Goal: Transaction & Acquisition: Purchase product/service

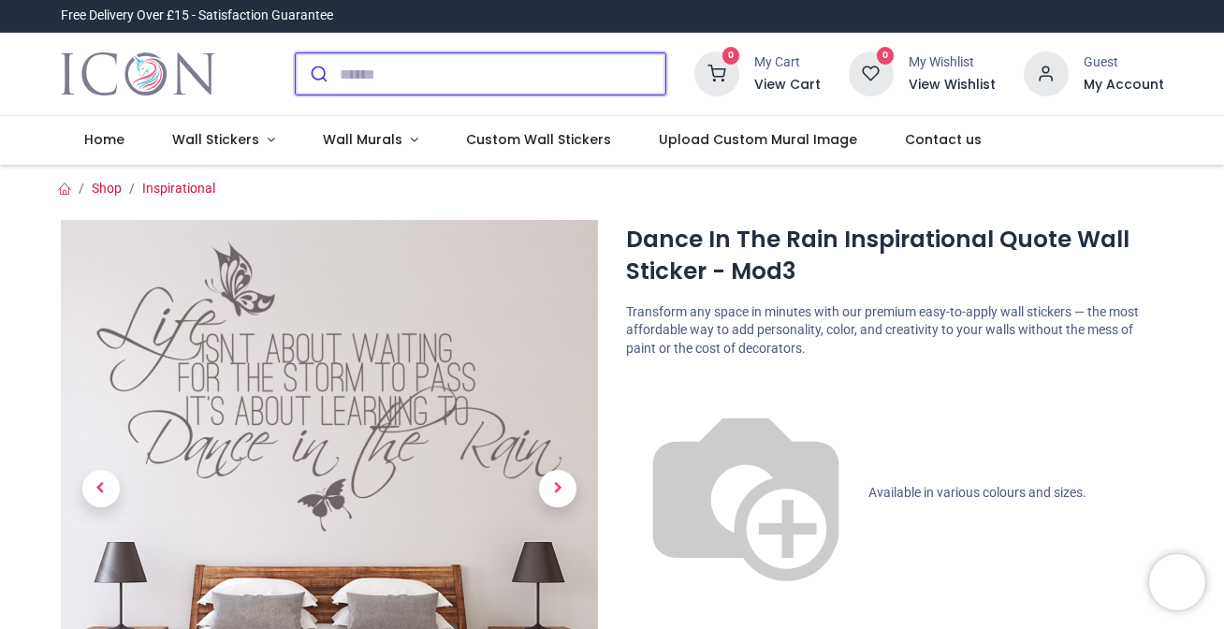
click at [353, 76] on input "search" at bounding box center [503, 73] width 326 height 41
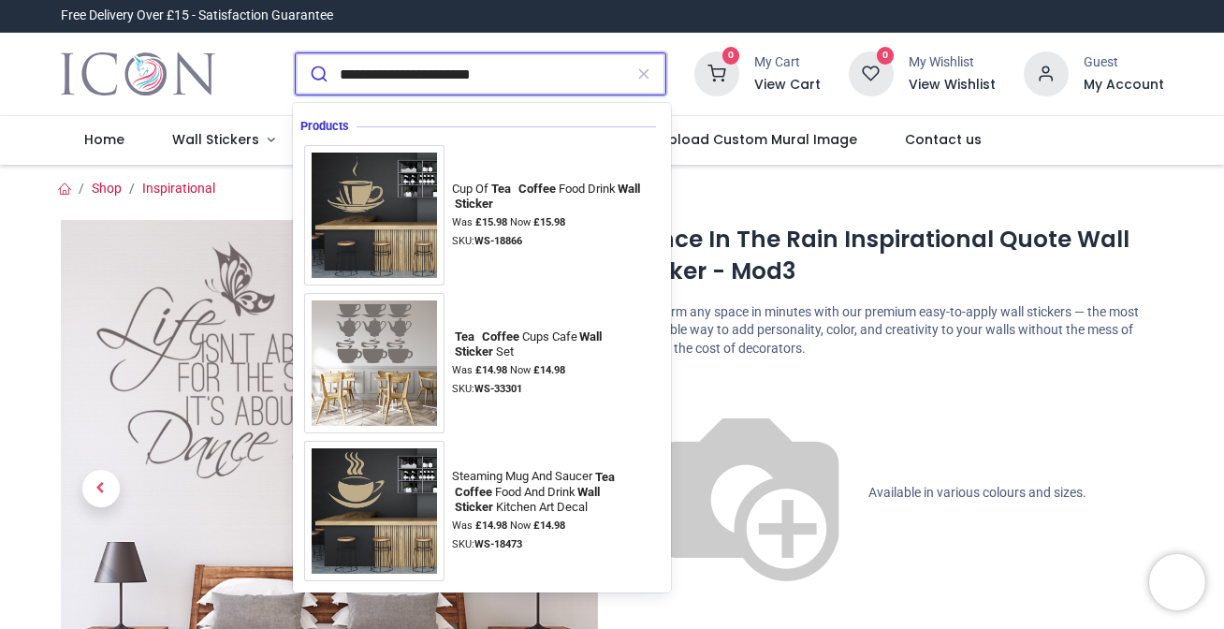
type input "**********"
click at [315, 74] on button "submit" at bounding box center [318, 73] width 44 height 41
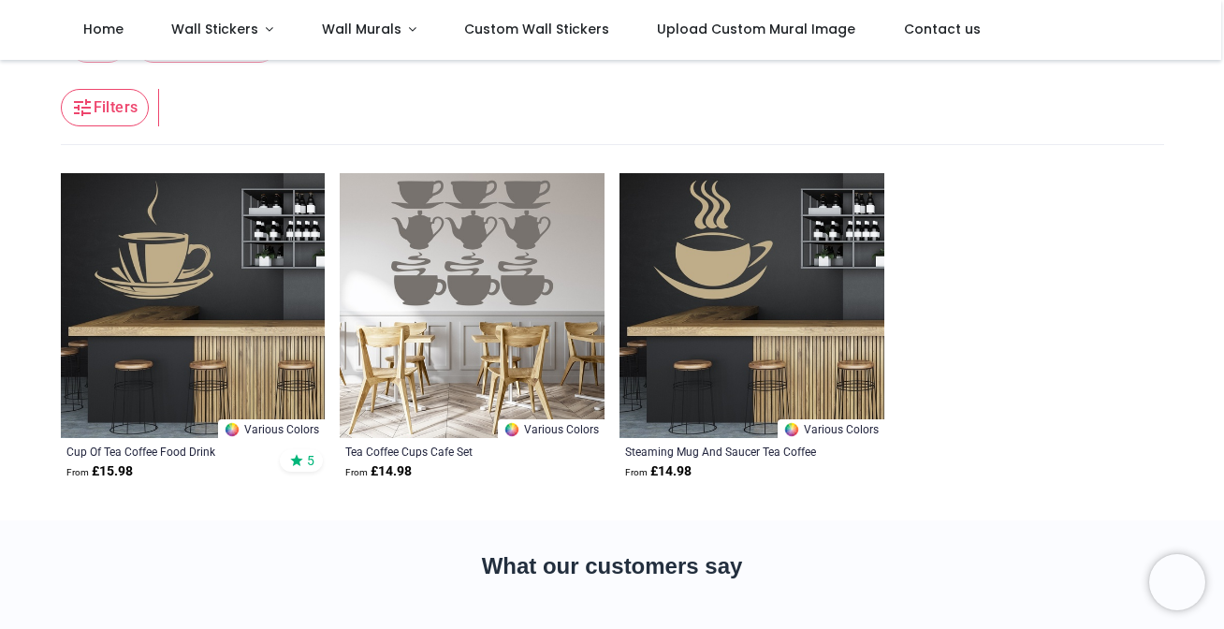
scroll to position [113, 0]
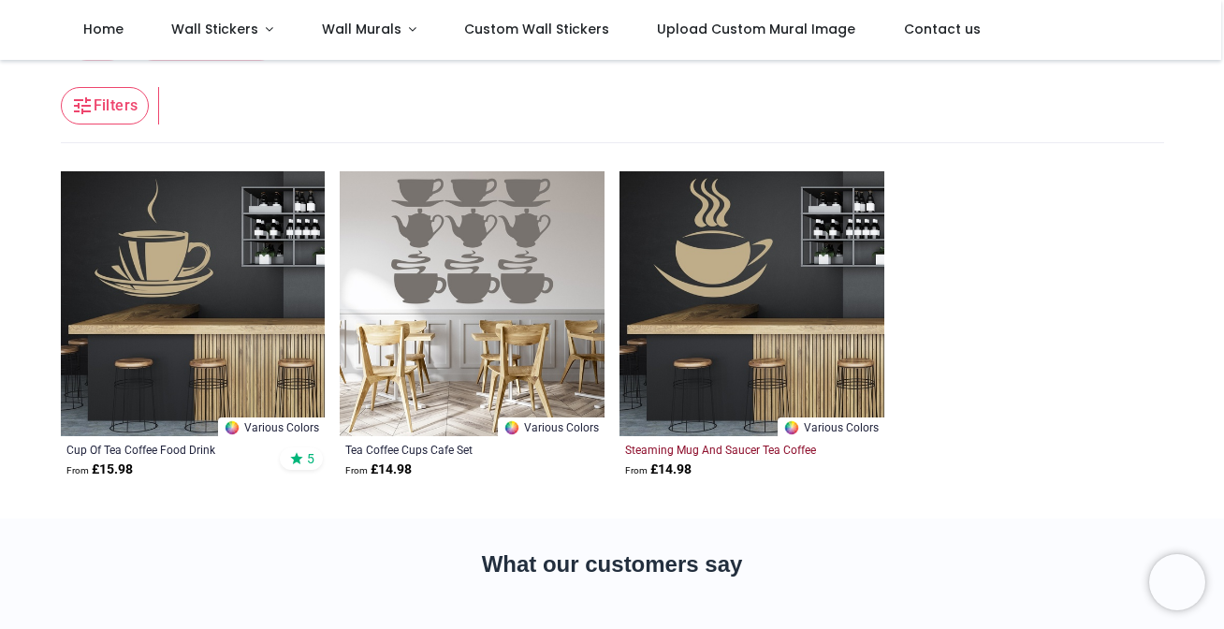
click at [742, 448] on div "Steaming Mug And Saucer Tea Coffee Food And Drink Kitchen Art" at bounding box center [726, 449] width 203 height 15
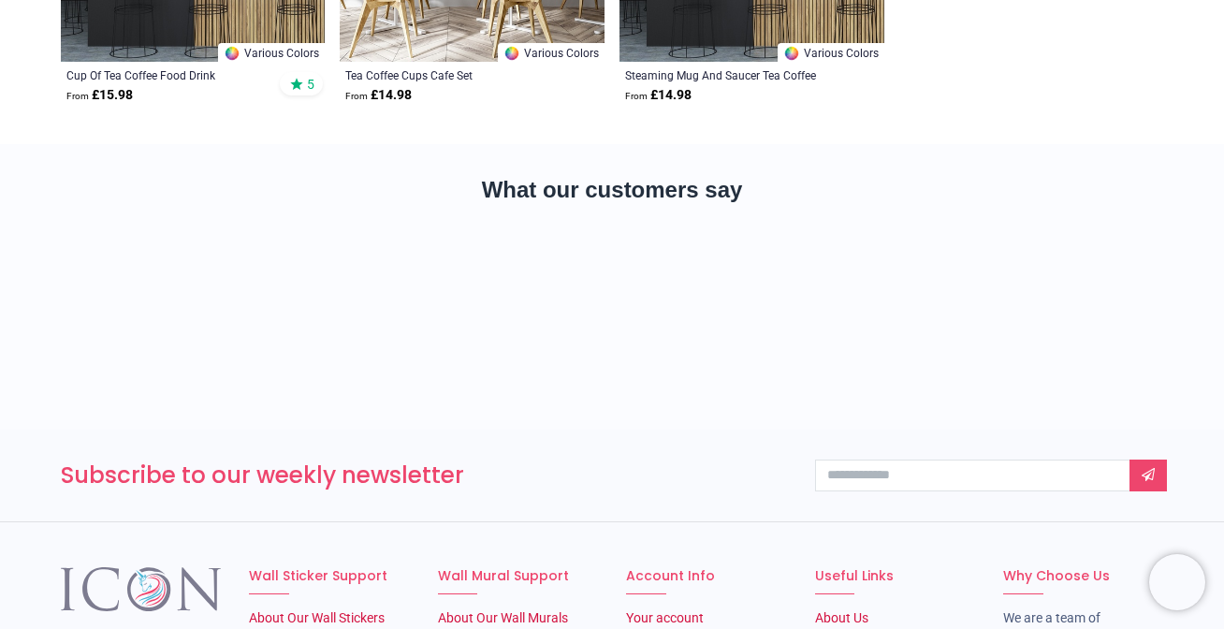
scroll to position [0, 0]
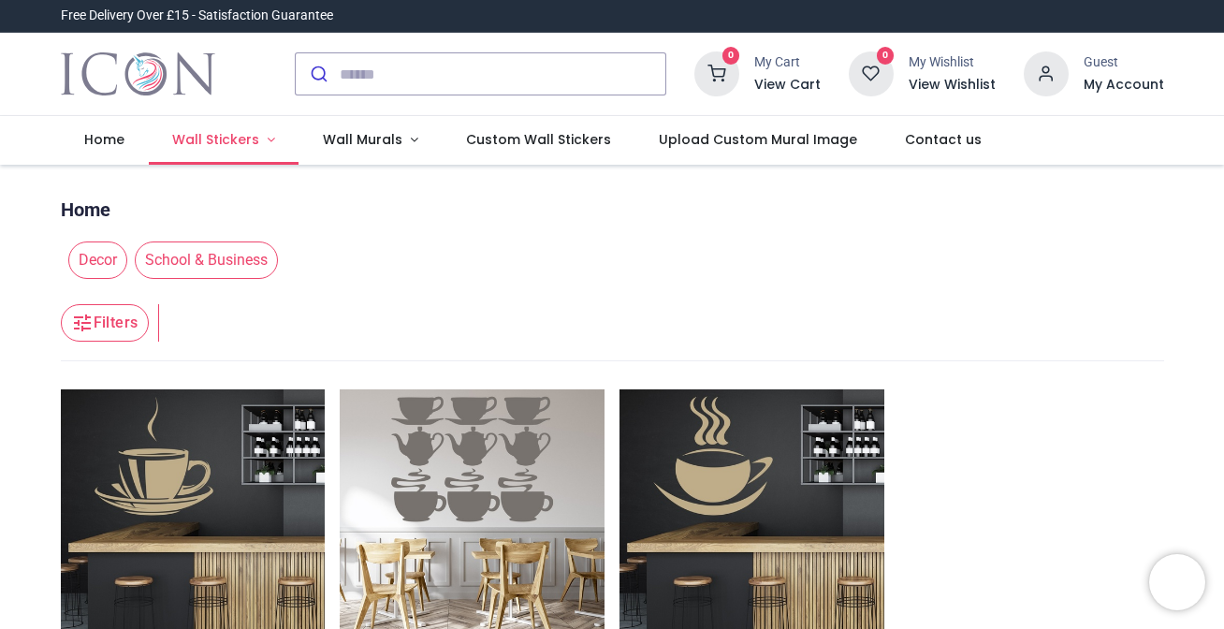
click at [221, 141] on span "Wall Stickers" at bounding box center [215, 139] width 87 height 19
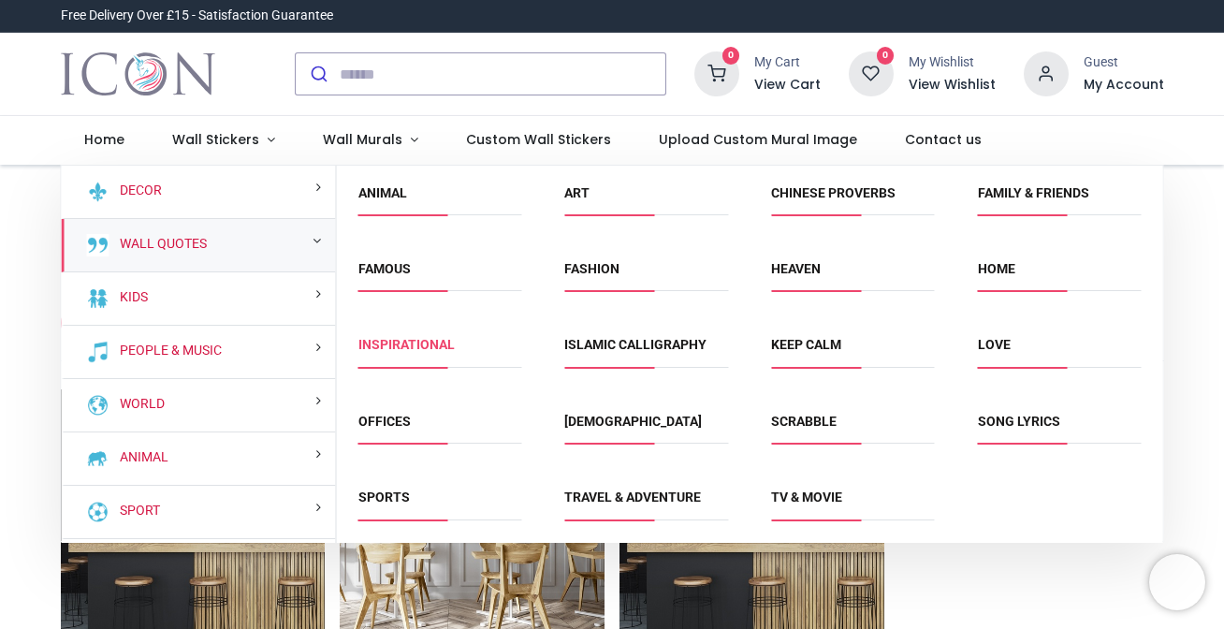
click at [399, 349] on link "Inspirational" at bounding box center [407, 344] width 96 height 15
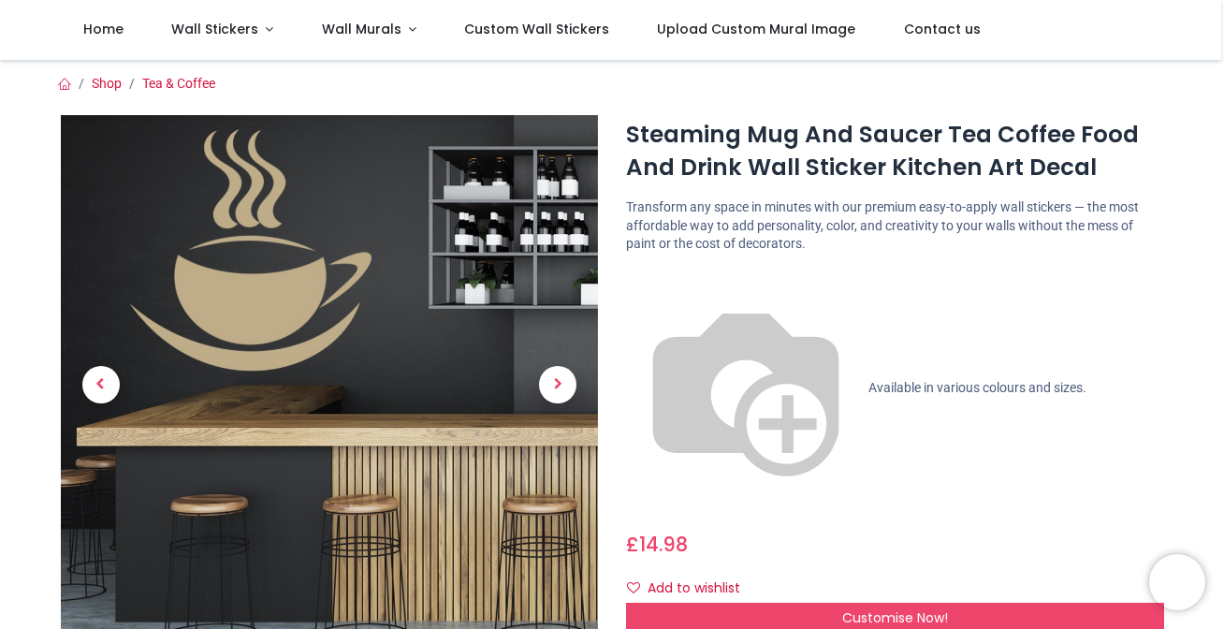
scroll to position [13, 0]
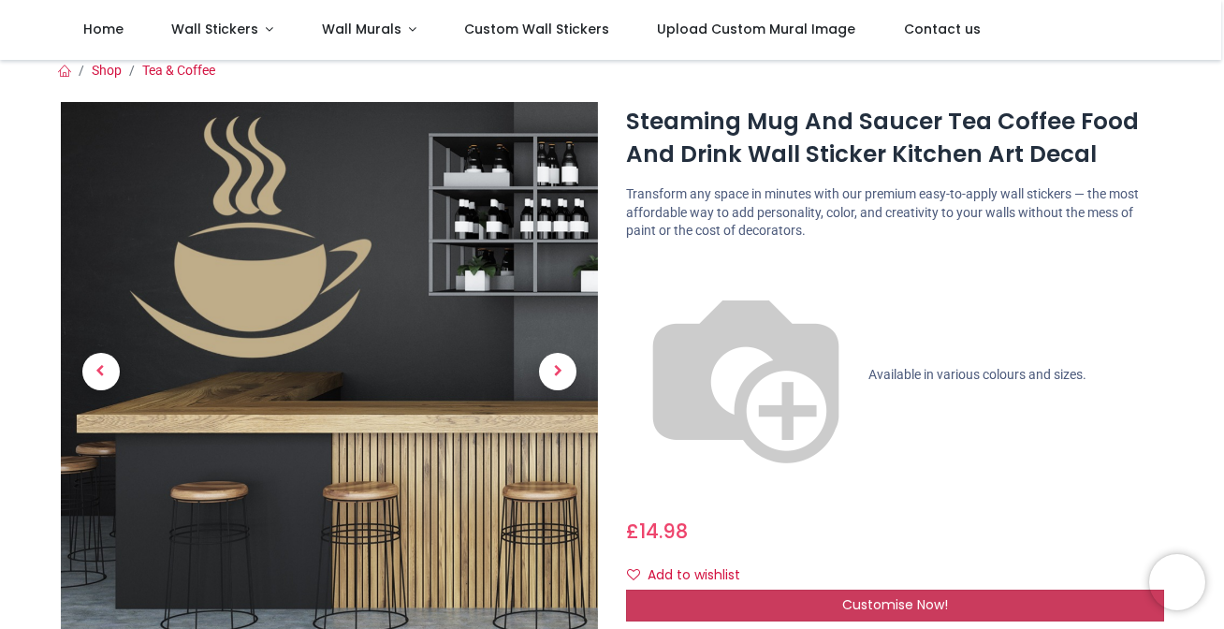
click at [865, 595] on span "Customise Now!" at bounding box center [895, 604] width 106 height 19
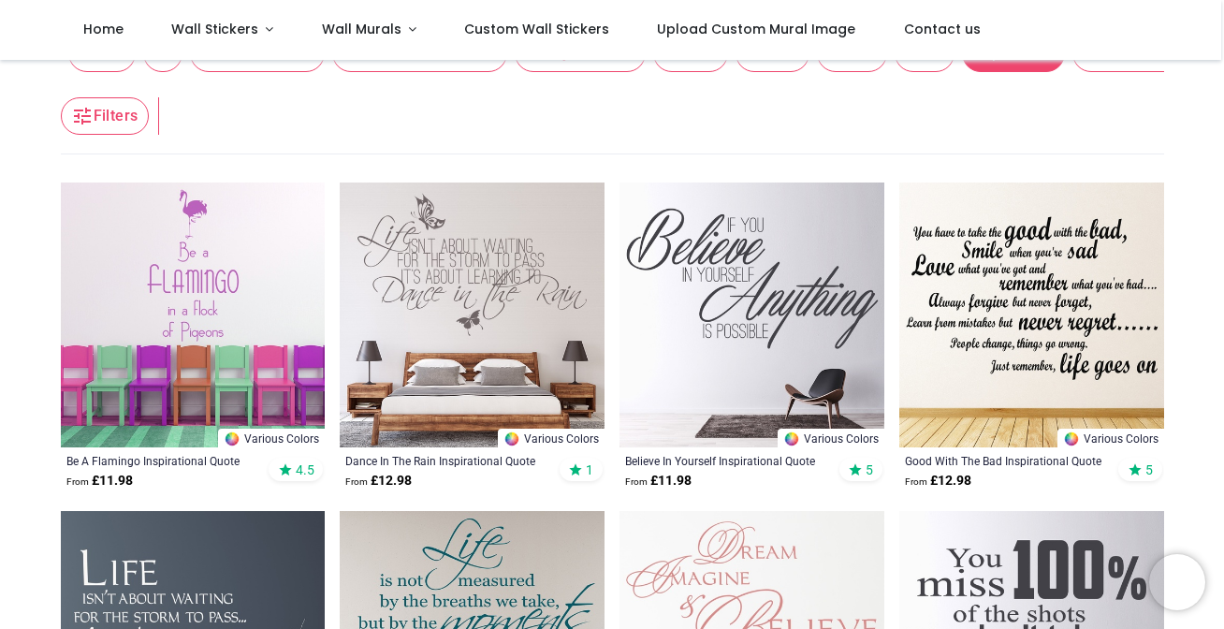
scroll to position [242, 0]
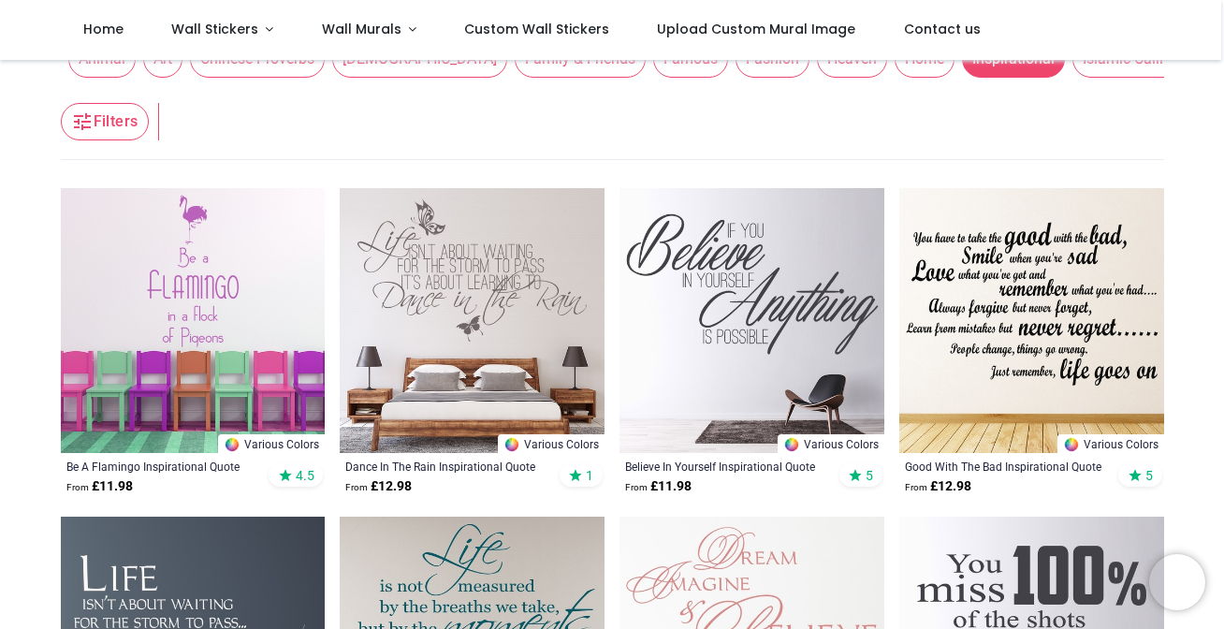
click at [482, 340] on img at bounding box center [472, 320] width 265 height 265
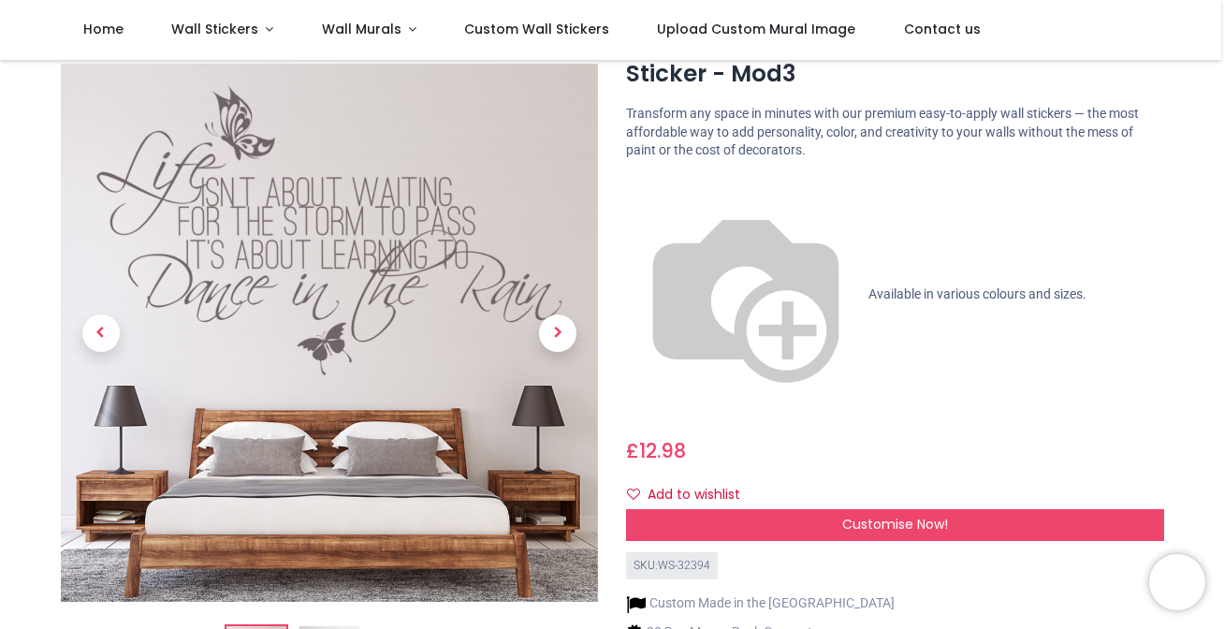
scroll to position [88, 0]
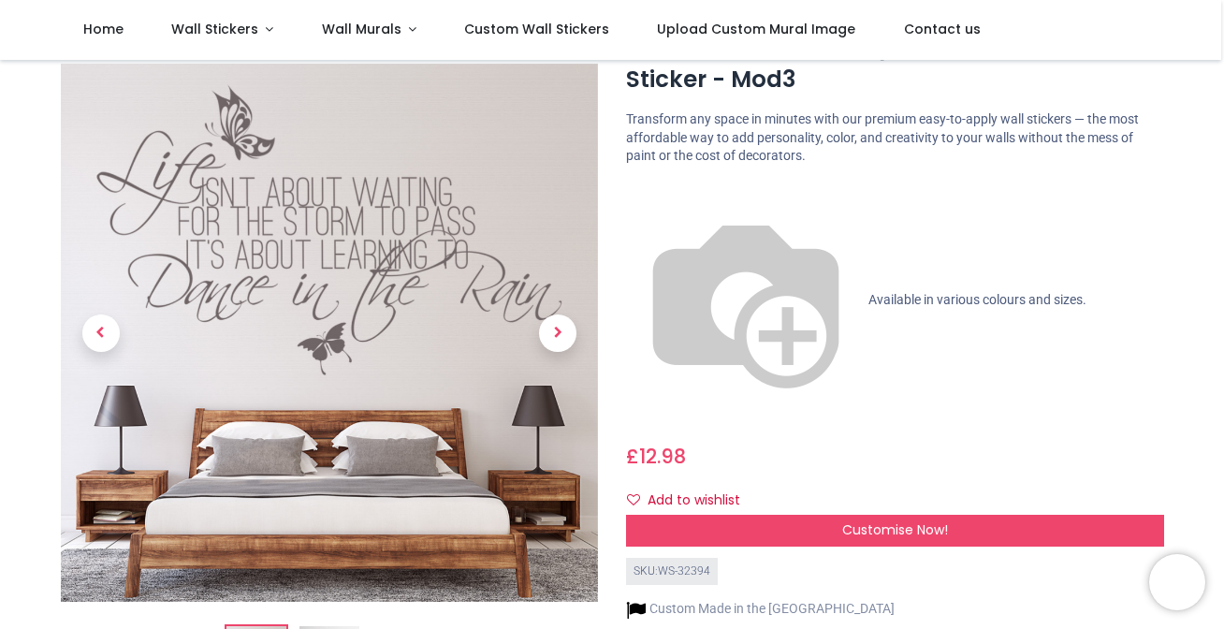
click at [637, 185] on img at bounding box center [746, 301] width 240 height 240
click at [869, 291] on span "Available in various colours and sizes." at bounding box center [978, 298] width 218 height 15
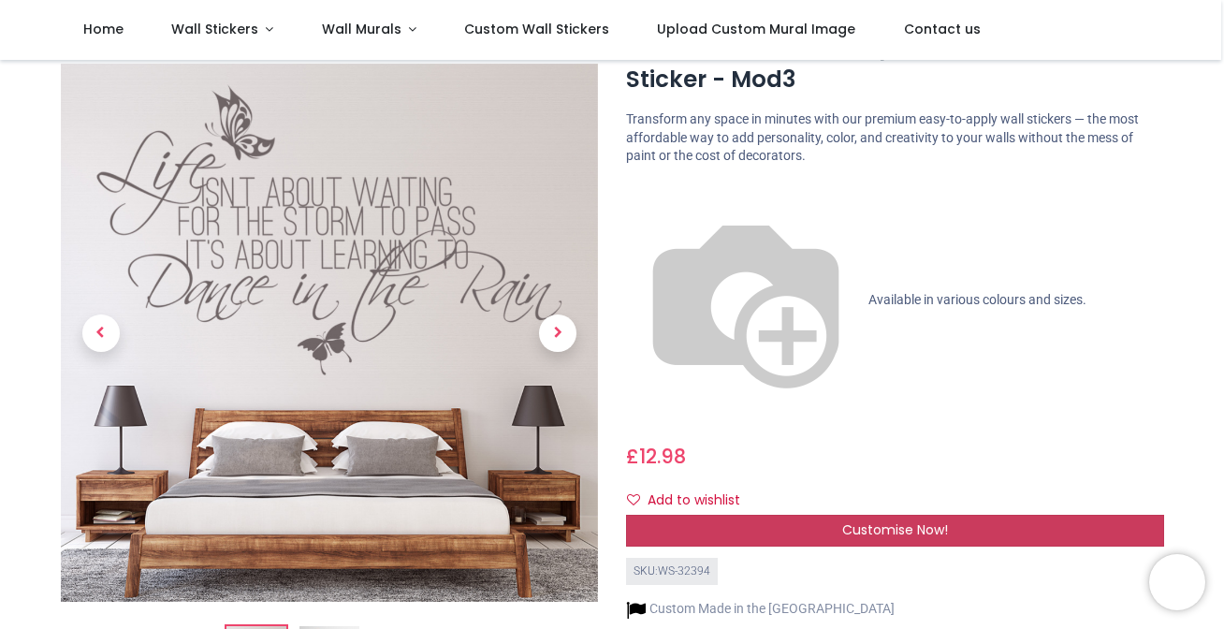
click at [829, 515] on div "Customise Now!" at bounding box center [895, 531] width 538 height 32
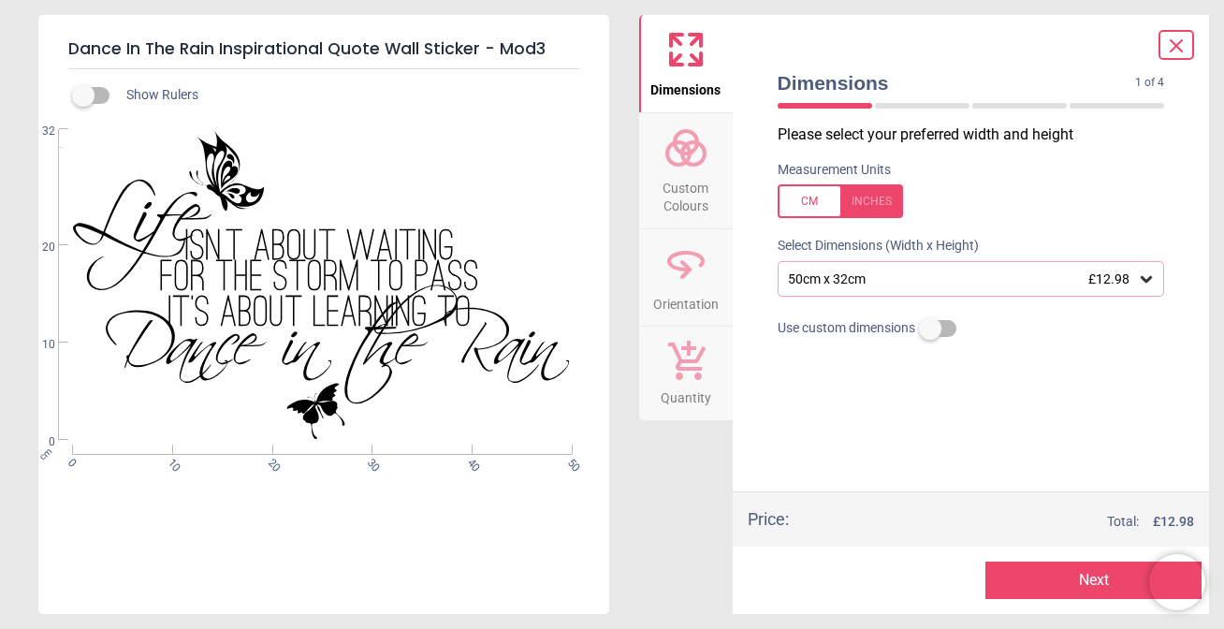
click at [1147, 278] on icon at bounding box center [1146, 279] width 19 height 19
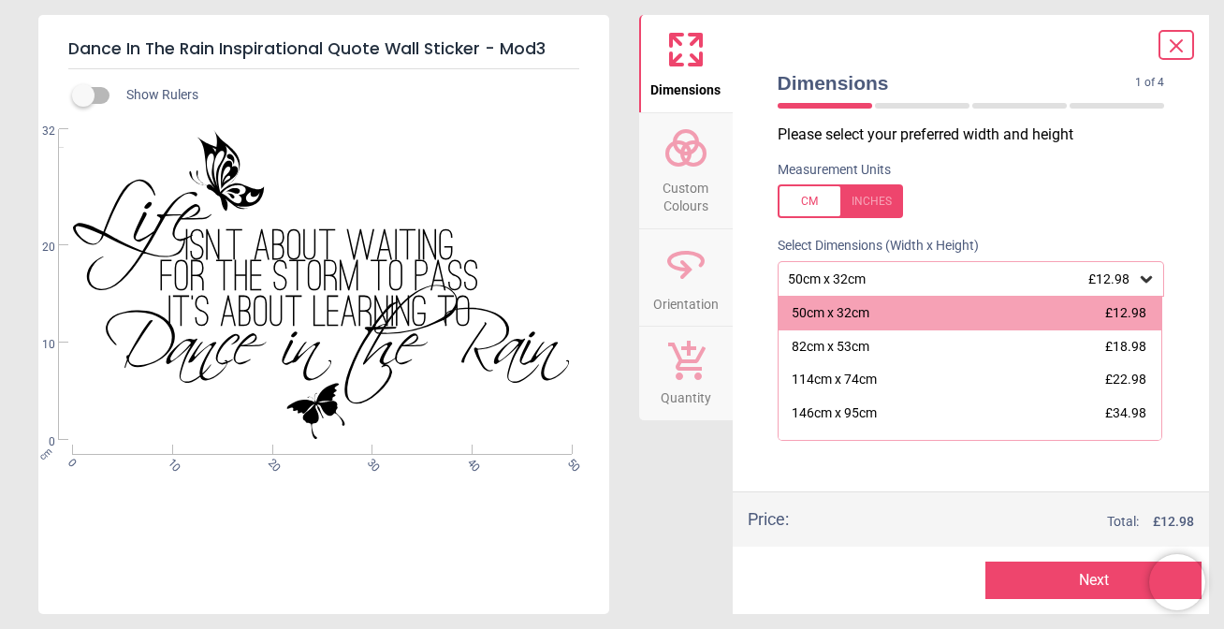
click at [812, 201] on div at bounding box center [840, 201] width 125 height 34
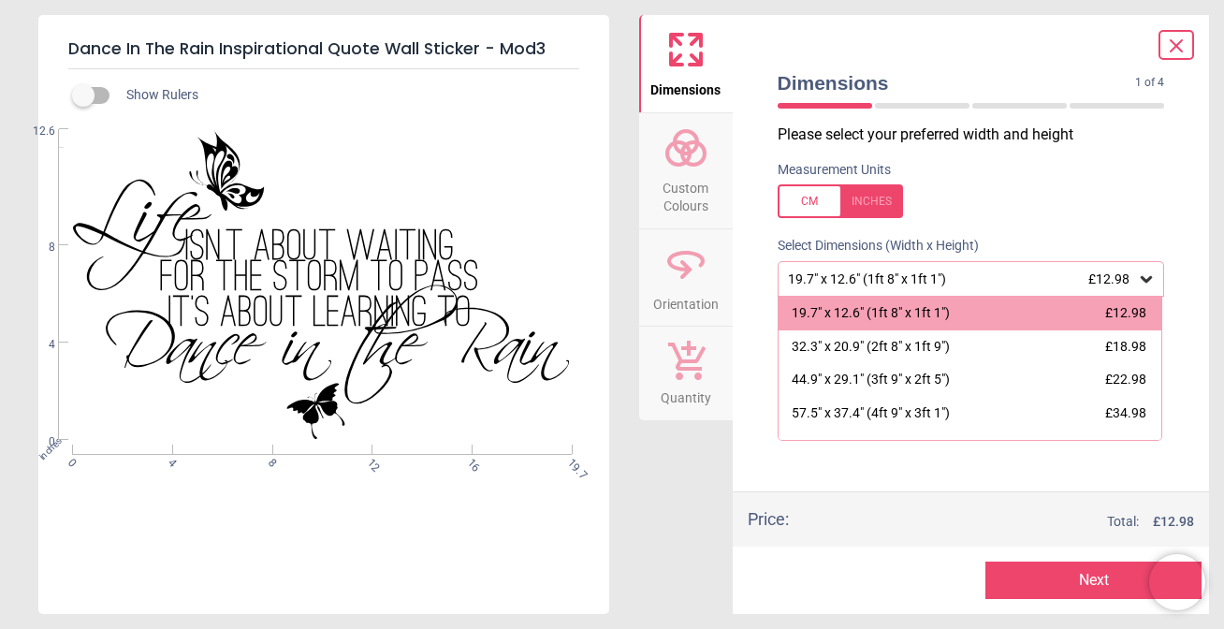
click at [878, 200] on div at bounding box center [840, 201] width 125 height 34
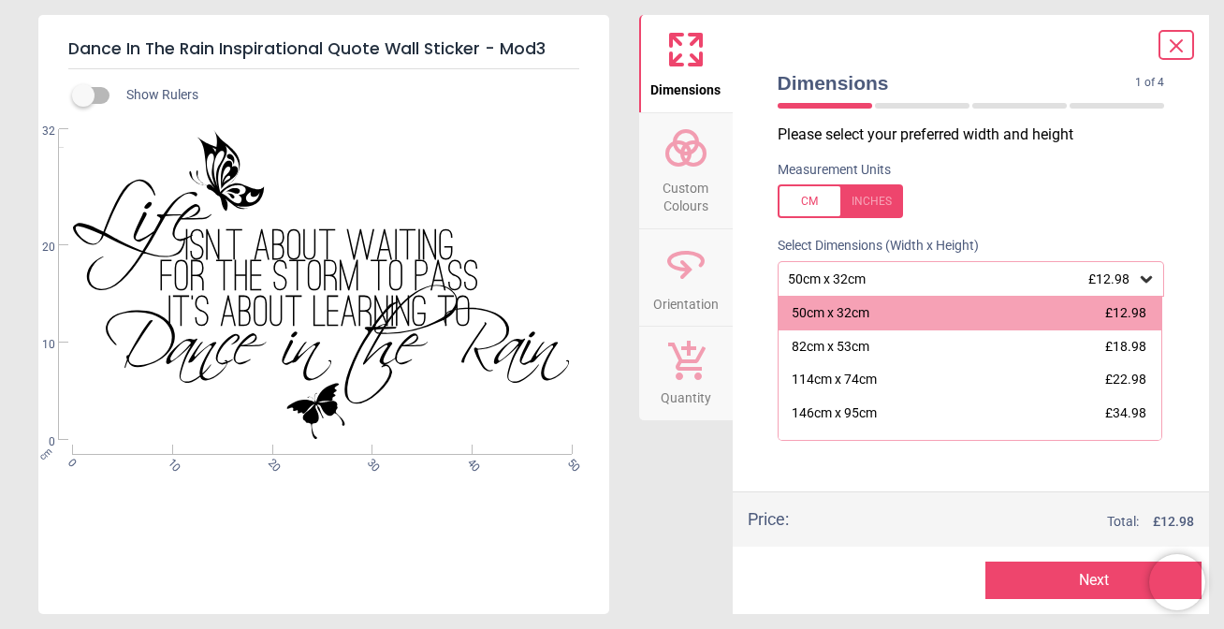
click at [1047, 195] on label at bounding box center [972, 201] width 388 height 34
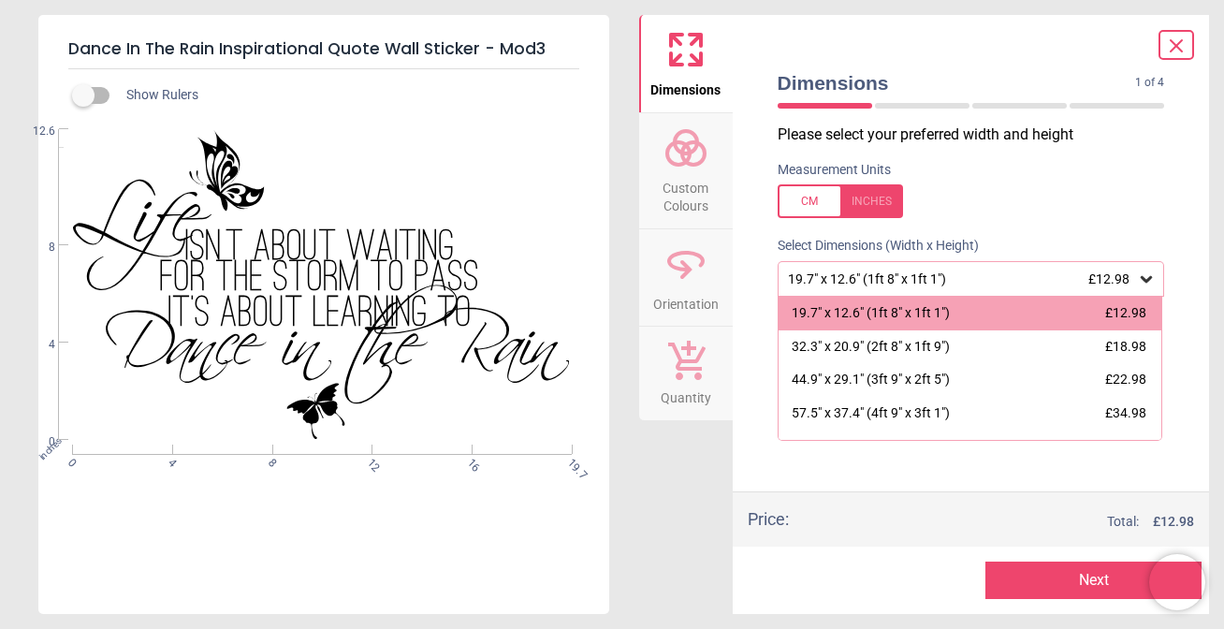
click at [1090, 583] on button "Next" at bounding box center [1094, 580] width 216 height 37
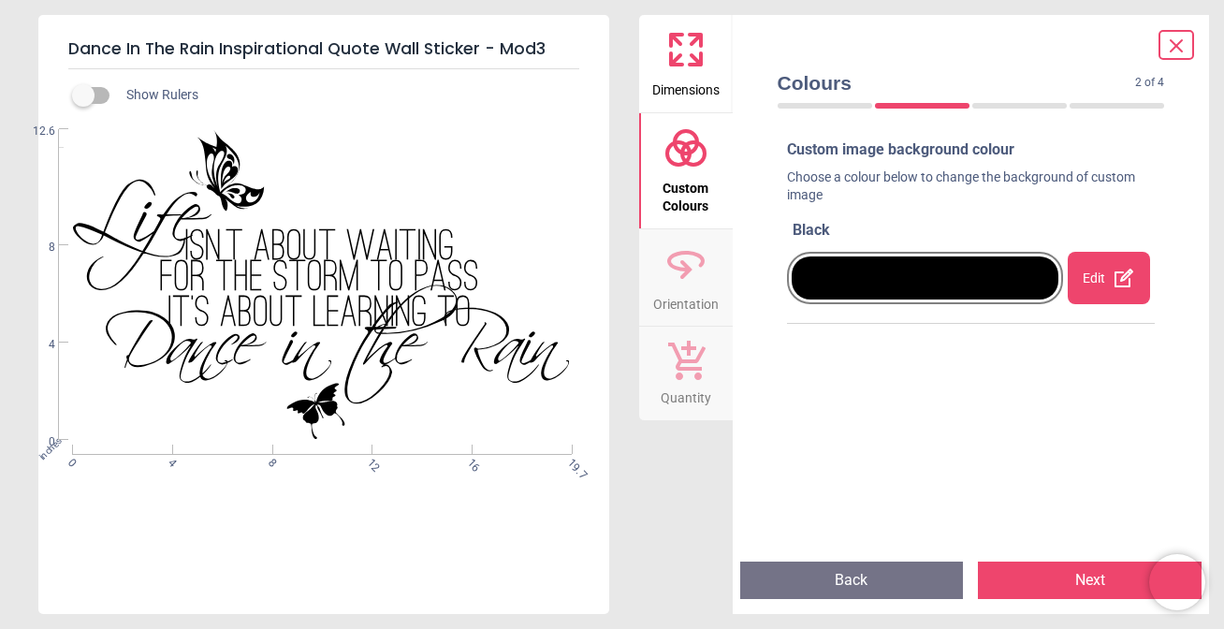
click at [863, 279] on div at bounding box center [925, 277] width 267 height 43
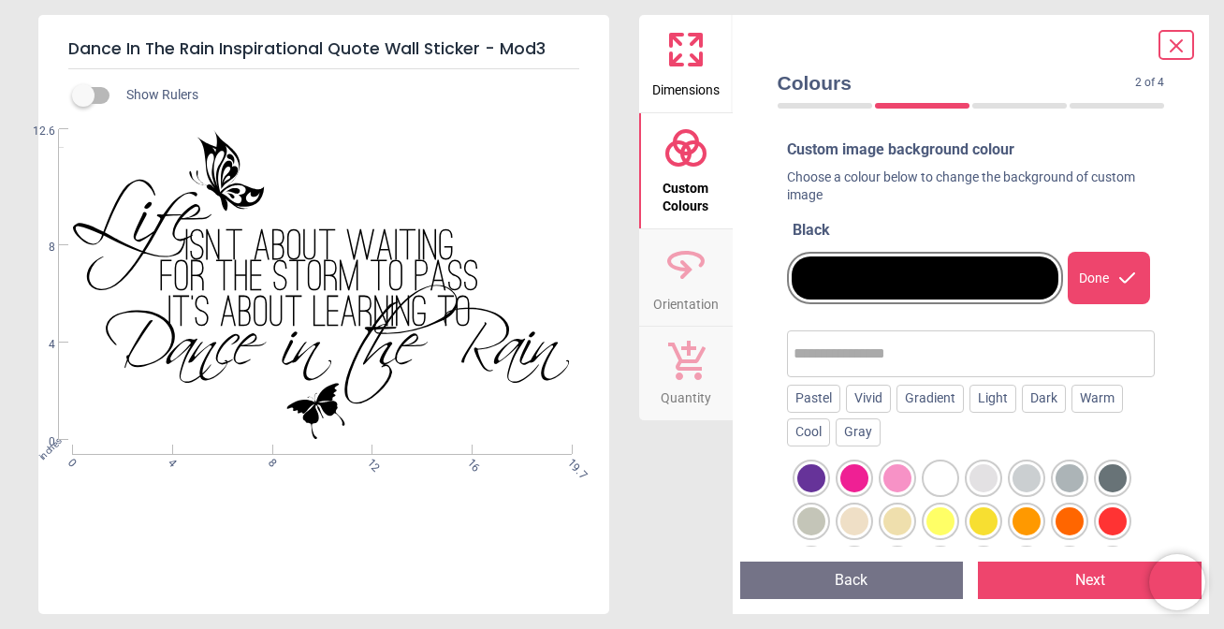
scroll to position [0, 0]
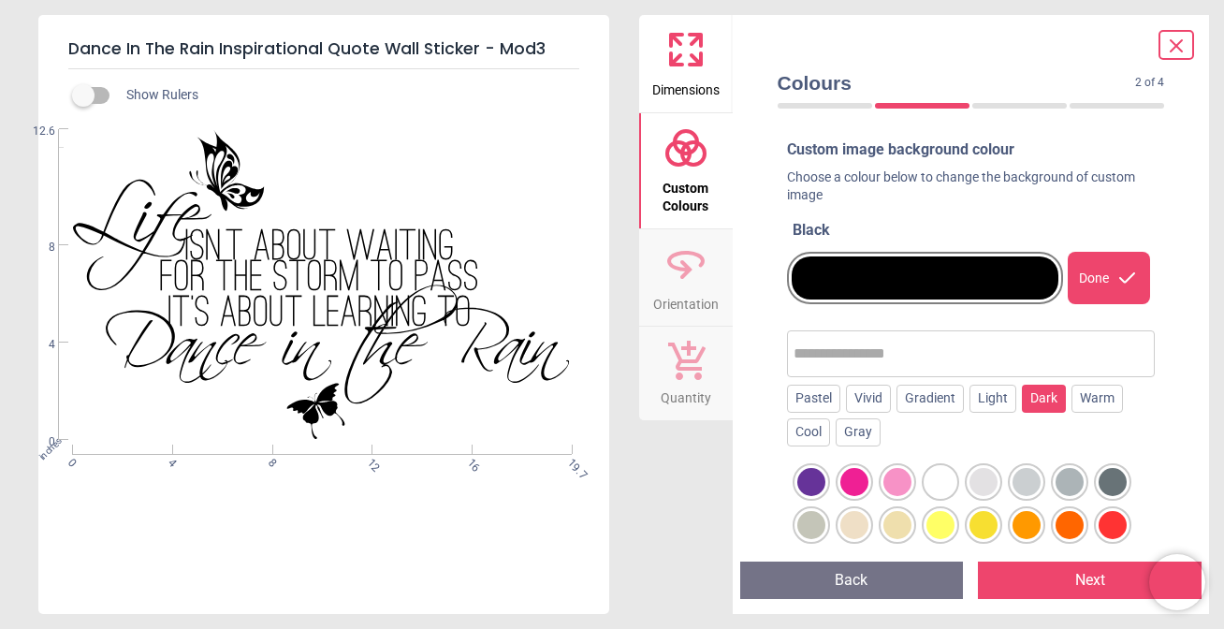
click at [1057, 395] on div "Dark" at bounding box center [1044, 399] width 44 height 28
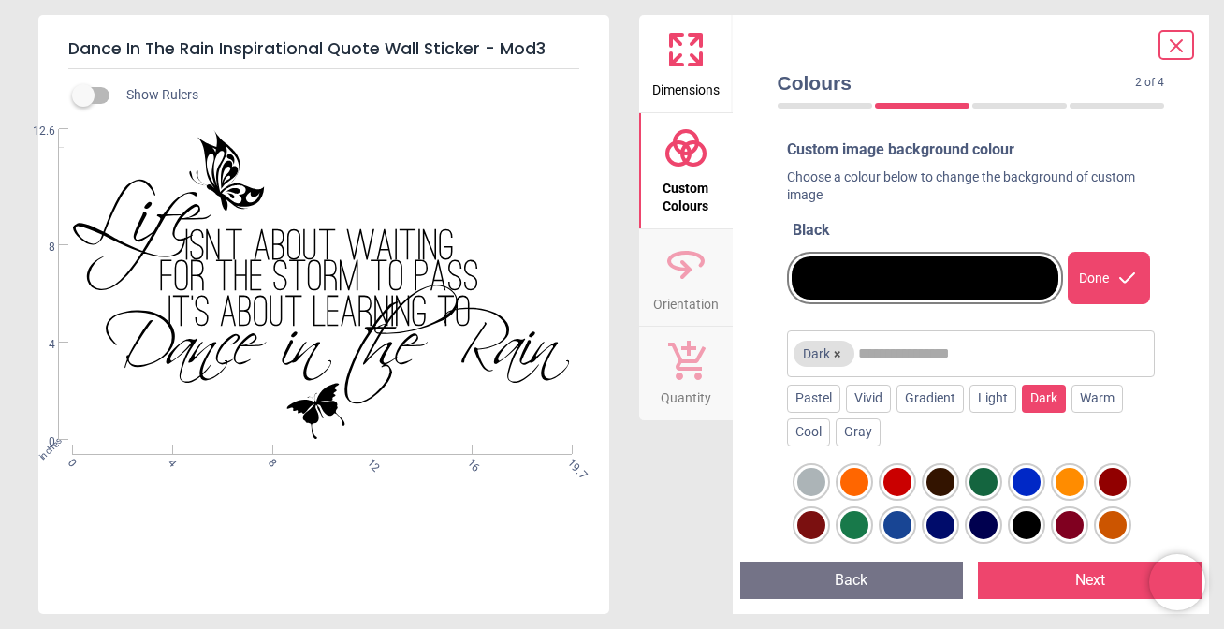
click at [938, 476] on div at bounding box center [941, 482] width 28 height 28
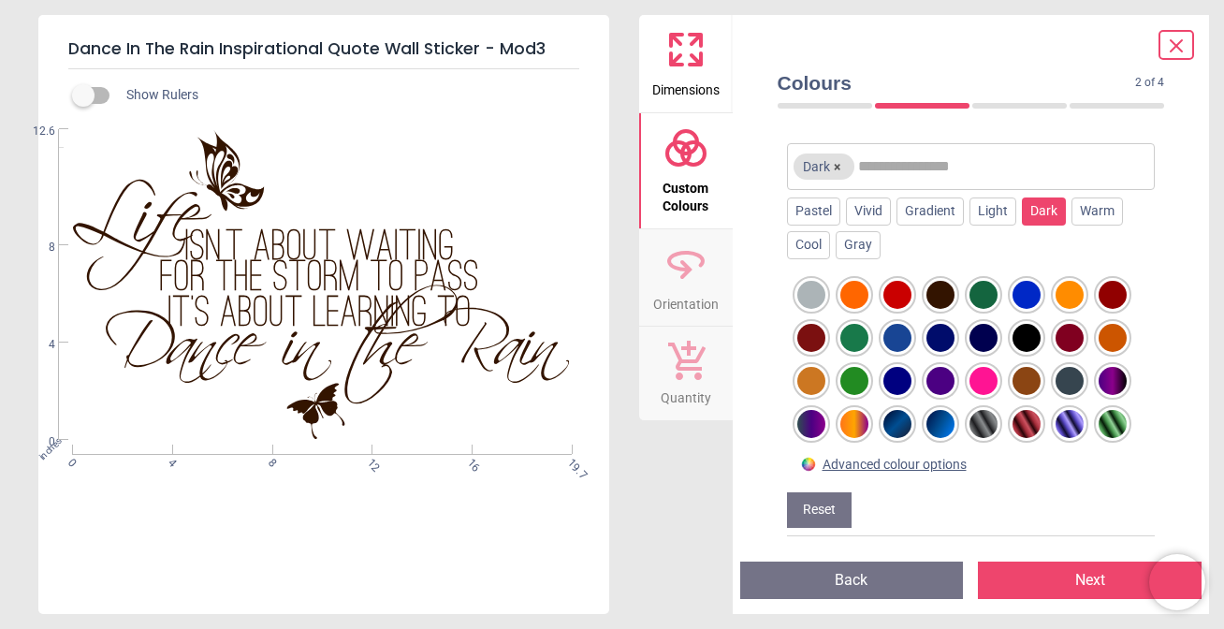
scroll to position [179, 0]
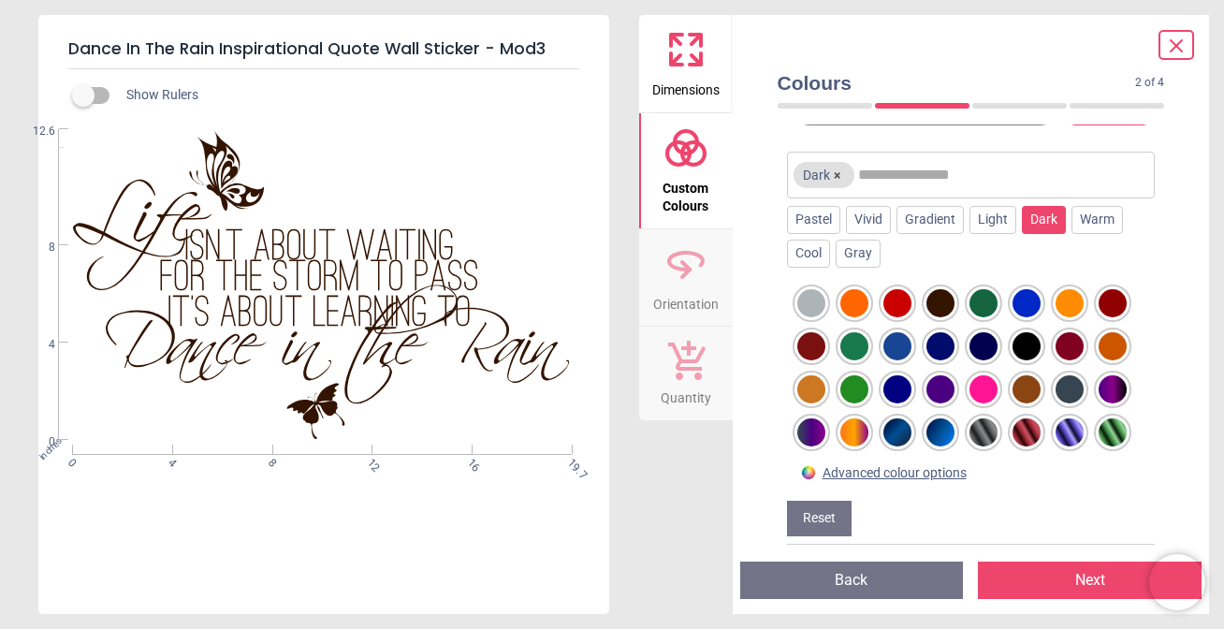
click at [1106, 583] on button "Next" at bounding box center [1090, 580] width 224 height 37
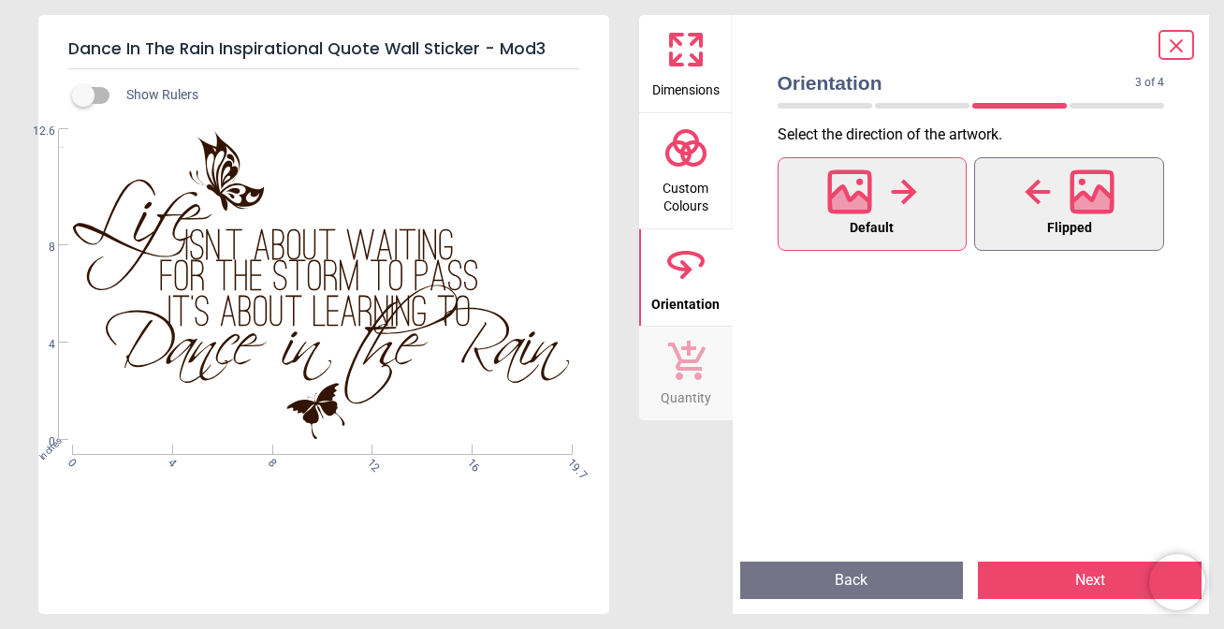
click at [1086, 207] on icon at bounding box center [1092, 202] width 40 height 33
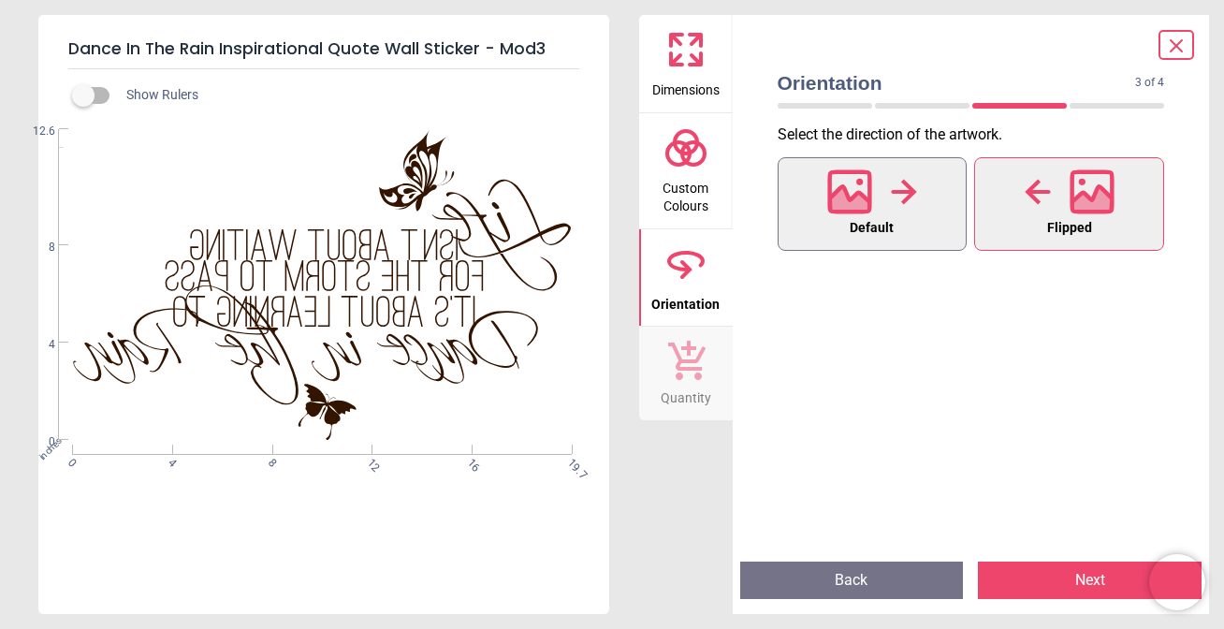
click at [857, 212] on icon at bounding box center [850, 191] width 40 height 40
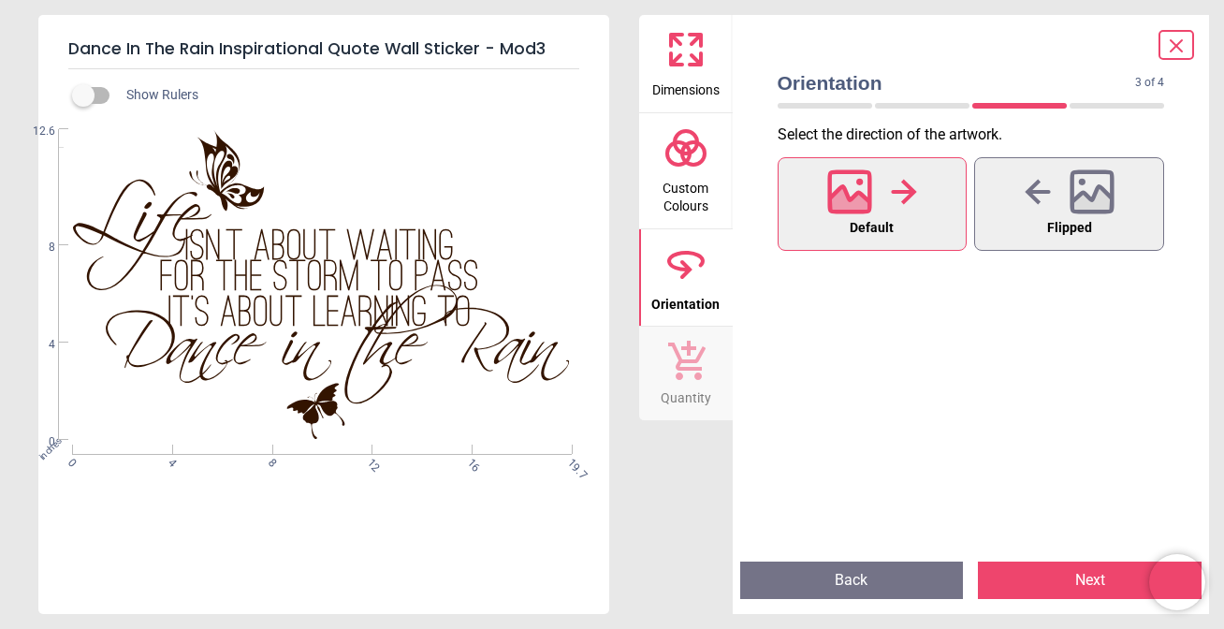
click at [1102, 580] on button "Next" at bounding box center [1090, 580] width 224 height 37
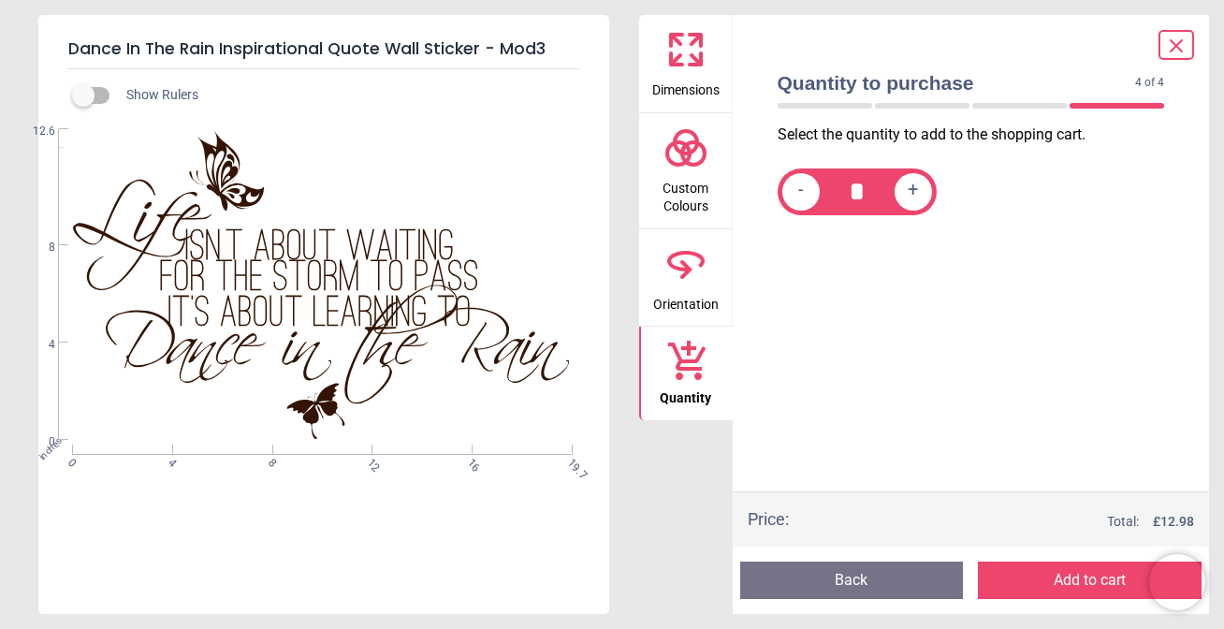
click at [1094, 570] on button "Add to cart" at bounding box center [1090, 580] width 224 height 37
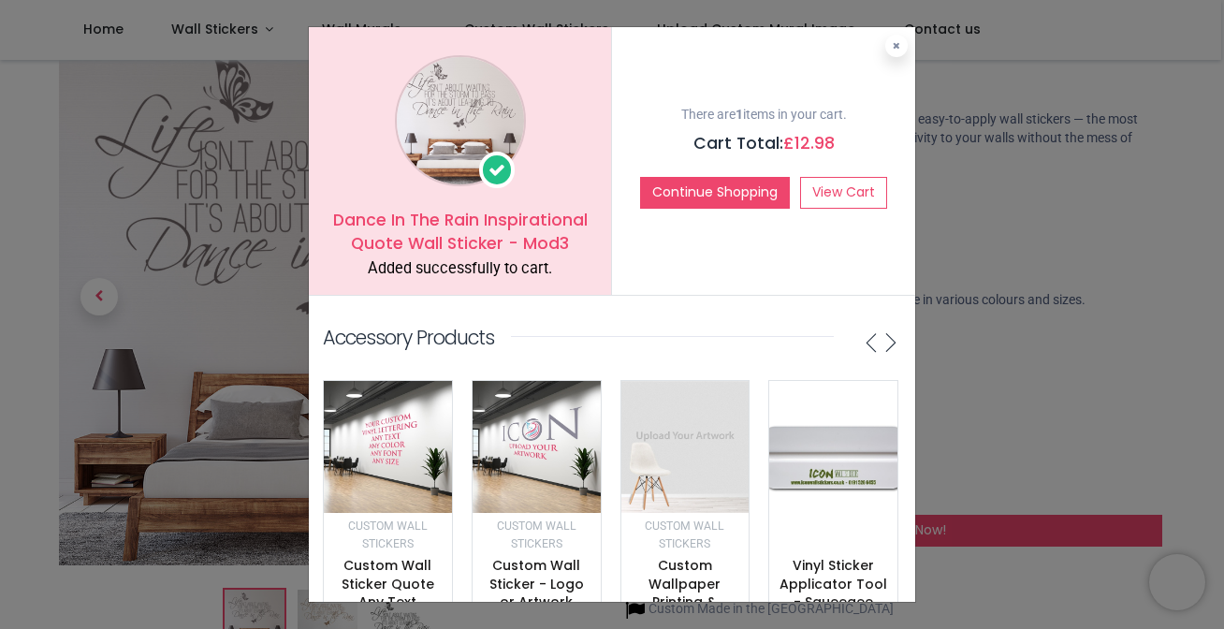
click at [728, 349] on h4 "Accessory Products" at bounding box center [612, 336] width 578 height 36
click at [846, 189] on link "View Cart" at bounding box center [843, 193] width 87 height 32
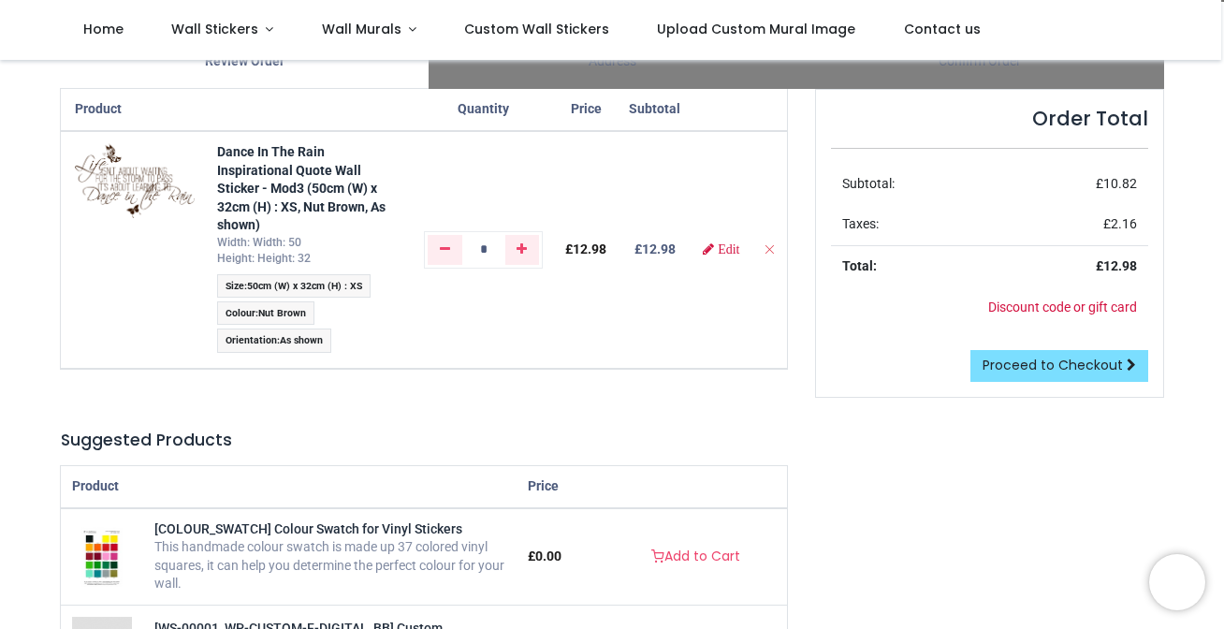
click at [277, 311] on span "Nut Brown" at bounding box center [282, 313] width 48 height 12
click at [256, 306] on span "Colour : Nut Brown" at bounding box center [266, 312] width 98 height 23
click at [97, 544] on img at bounding box center [102, 557] width 43 height 60
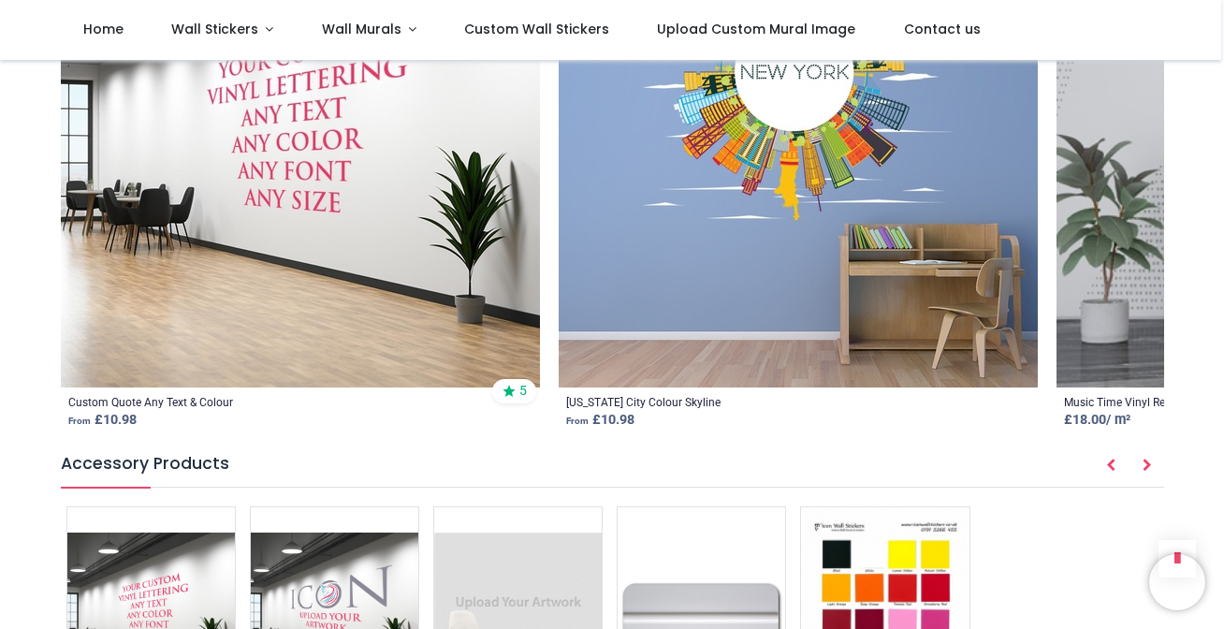
scroll to position [1111, 0]
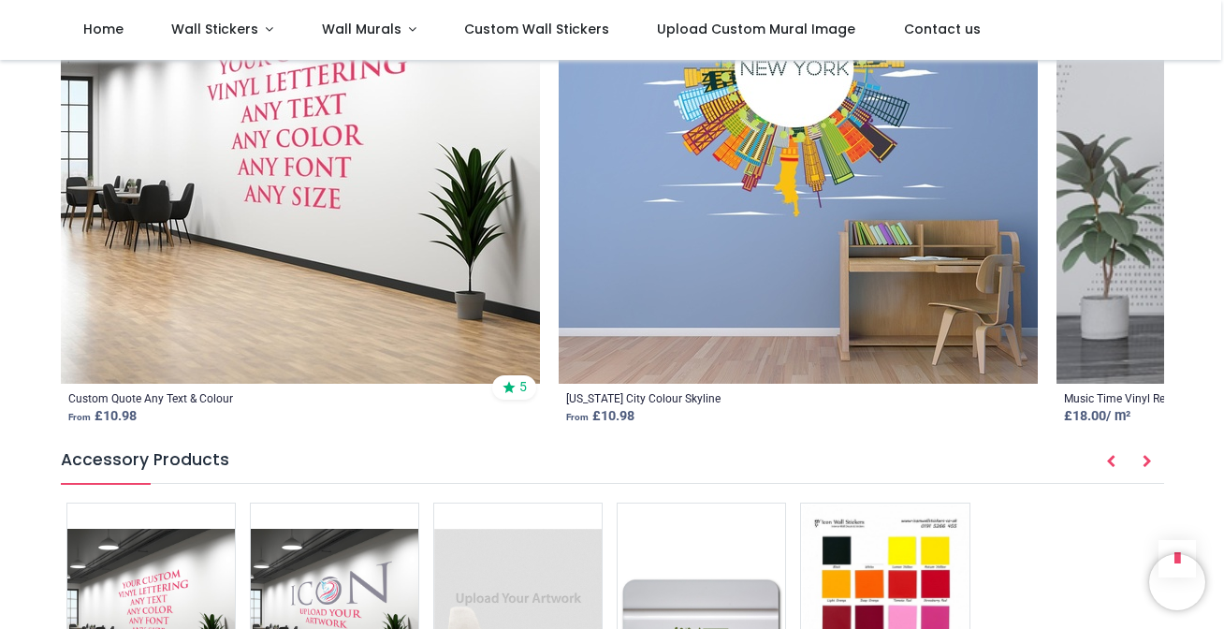
click at [917, 504] on img at bounding box center [885, 622] width 168 height 237
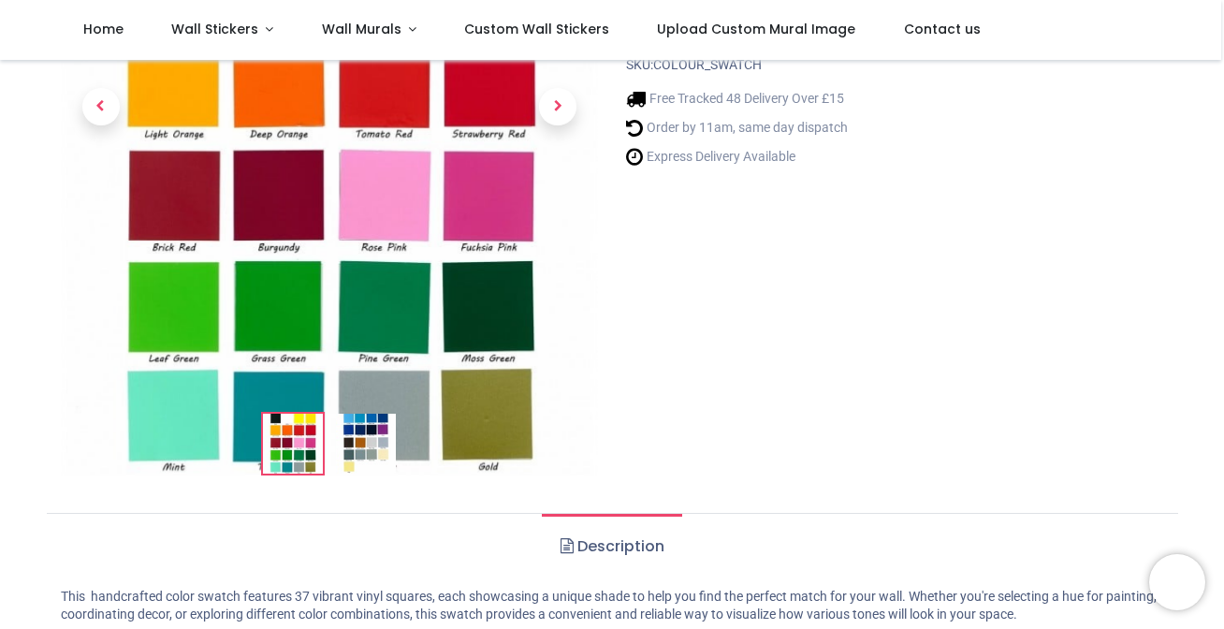
scroll to position [307, 0]
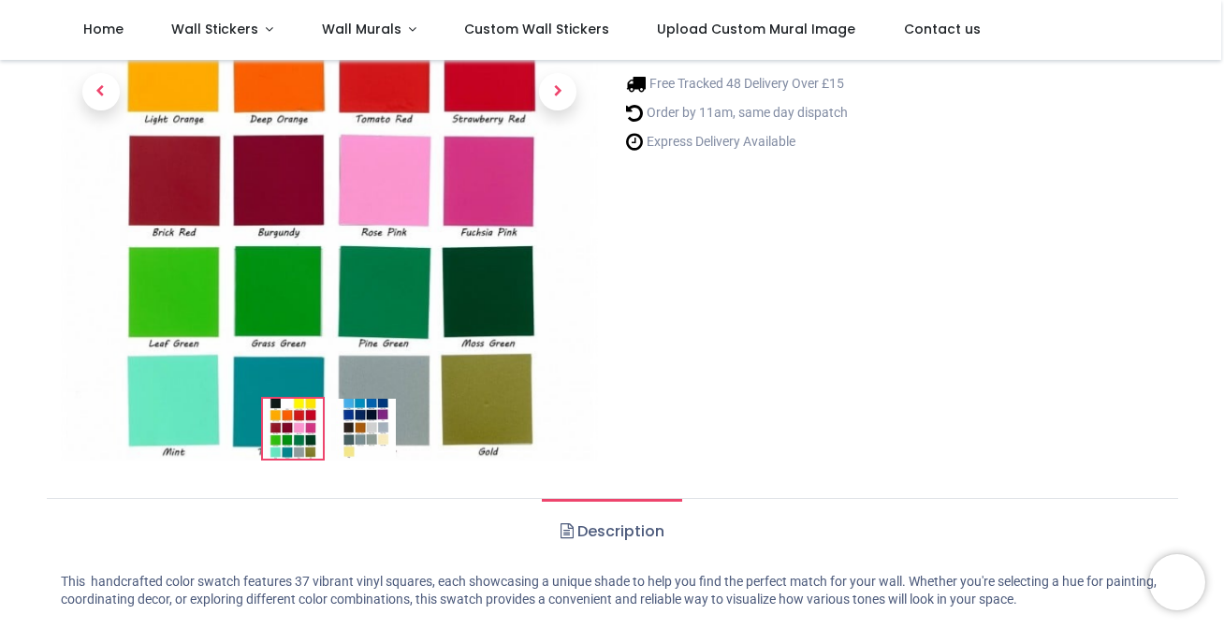
click at [362, 427] on img at bounding box center [366, 429] width 60 height 60
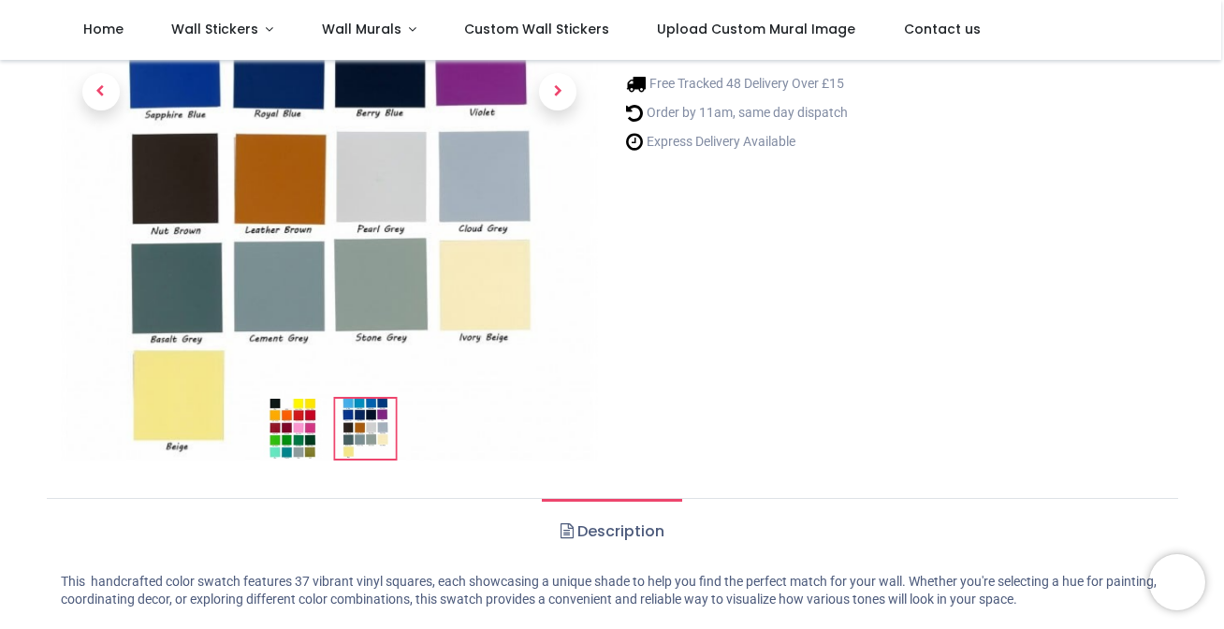
click at [365, 399] on img at bounding box center [365, 429] width 60 height 60
click at [364, 399] on img at bounding box center [365, 429] width 60 height 60
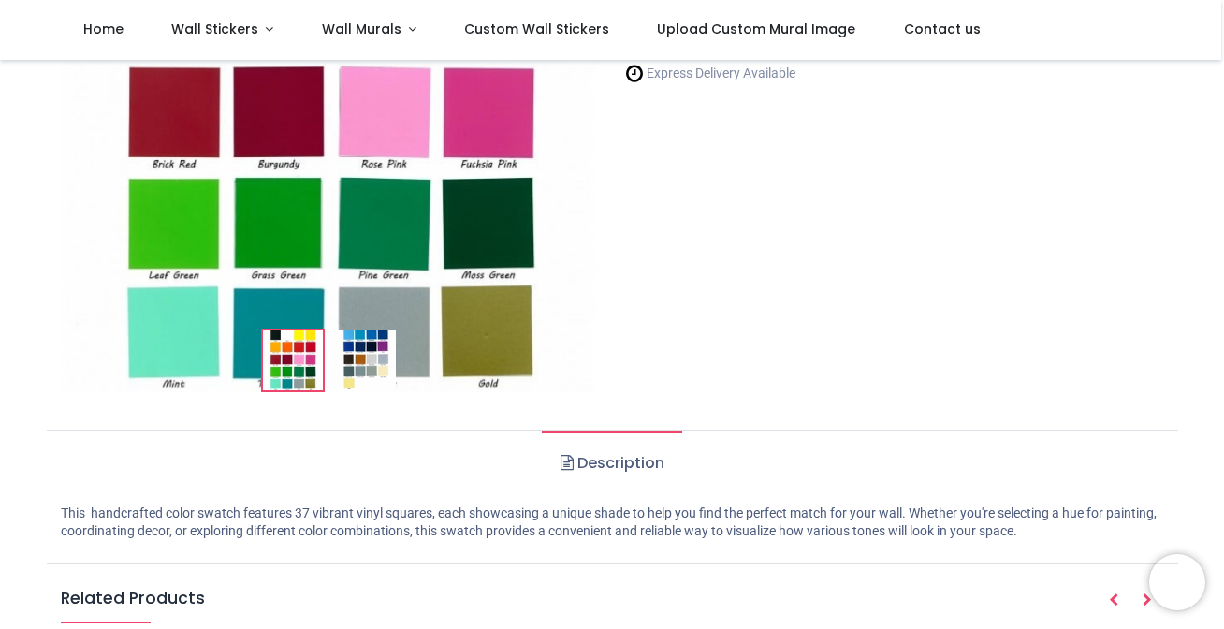
scroll to position [381, 0]
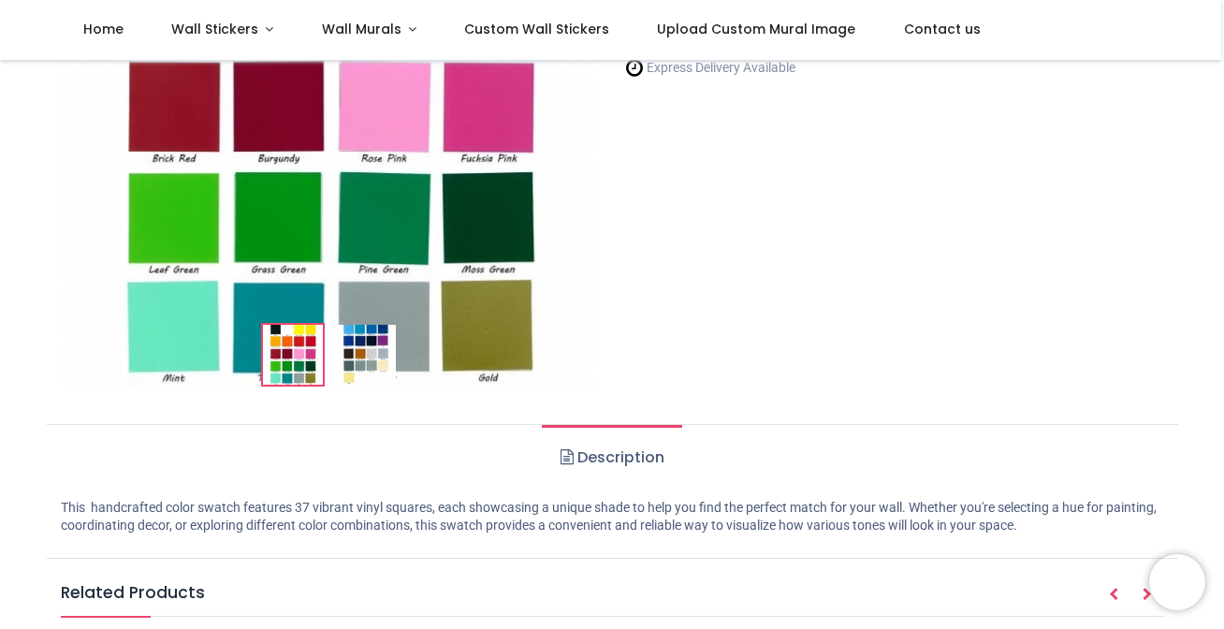
click at [371, 351] on img at bounding box center [366, 355] width 60 height 60
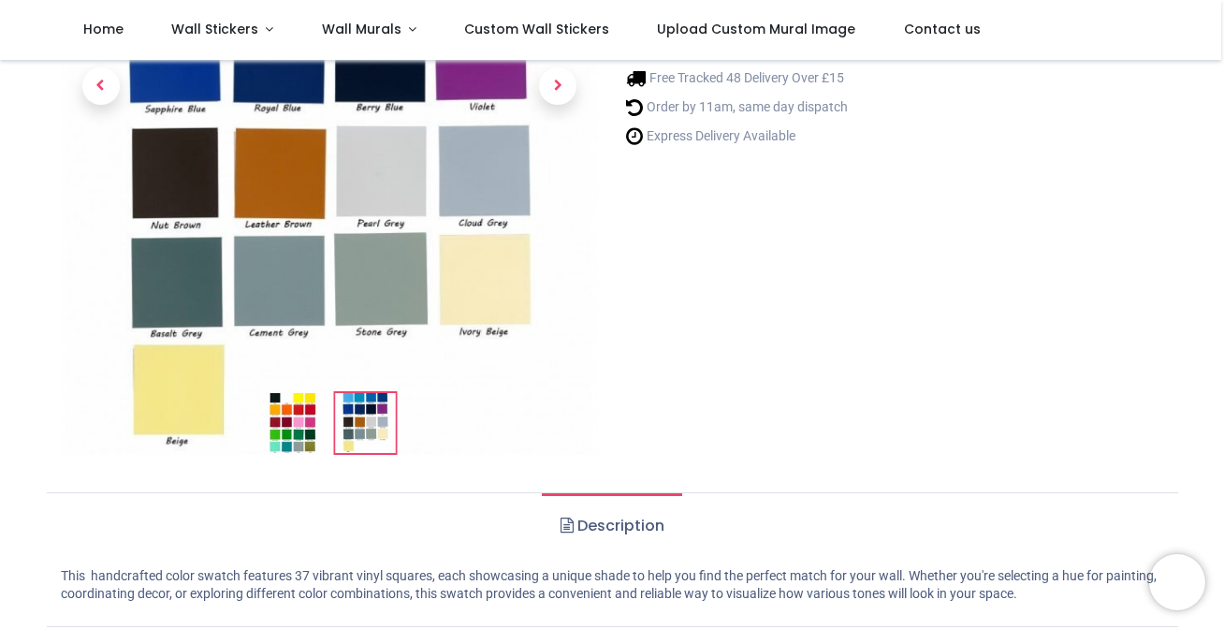
scroll to position [308, 0]
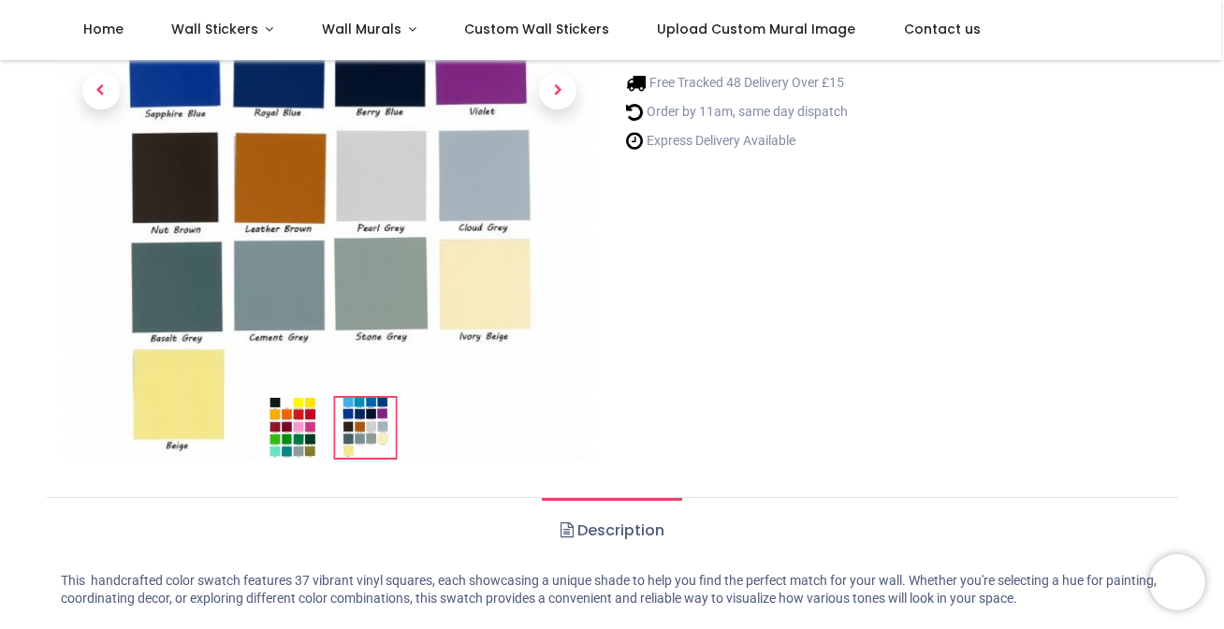
click at [193, 182] on img at bounding box center [330, 187] width 538 height 760
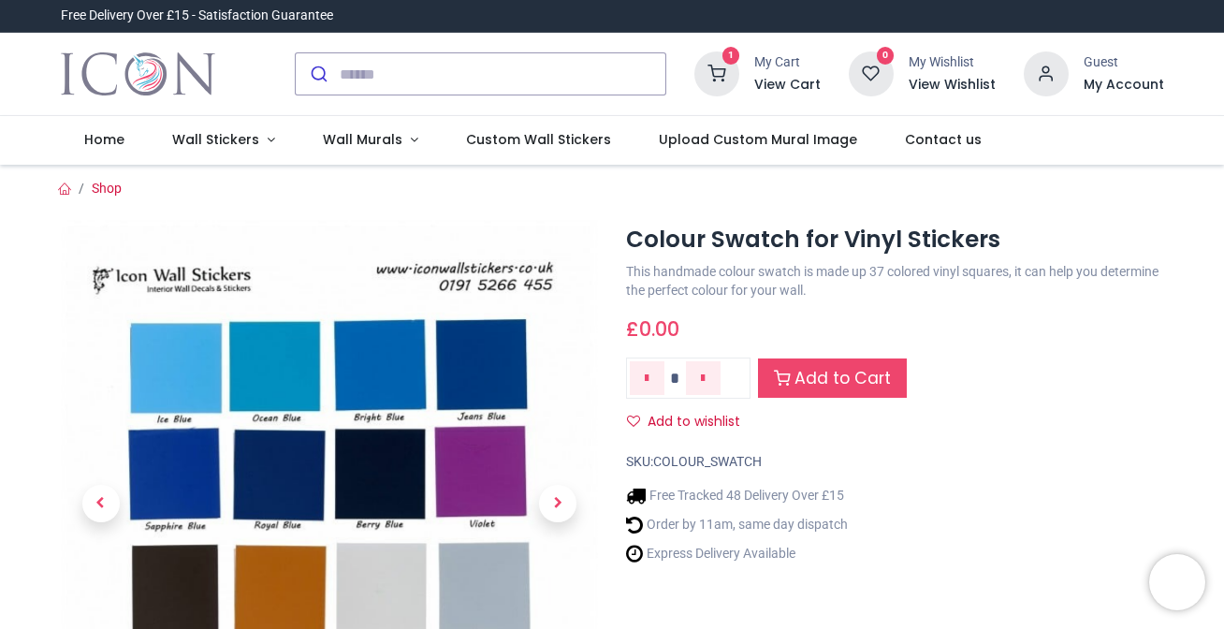
scroll to position [0, 0]
click at [648, 374] on icon "Remove one" at bounding box center [647, 378] width 4 height 13
click at [725, 66] on icon at bounding box center [717, 73] width 45 height 45
